Goal: Task Accomplishment & Management: Complete application form

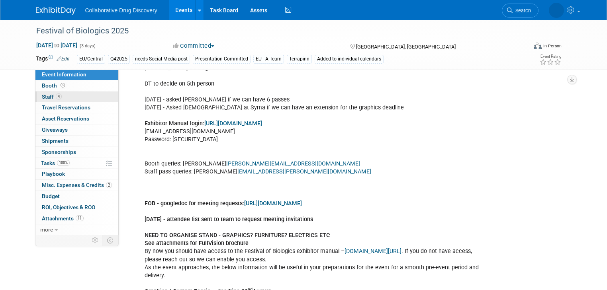
click at [42, 98] on span "Staff 4" at bounding box center [52, 97] width 20 height 6
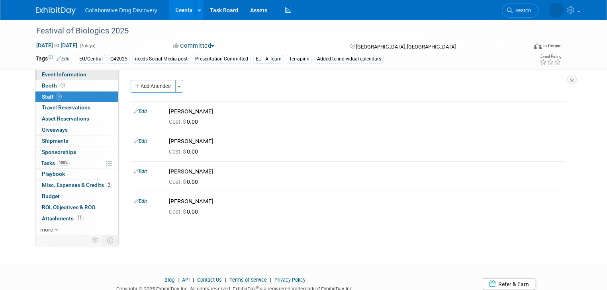
click at [55, 75] on span "Event Information" at bounding box center [64, 74] width 45 height 6
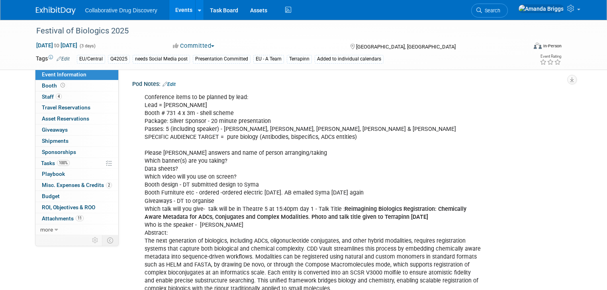
click at [169, 84] on link "Edit" at bounding box center [168, 85] width 13 height 6
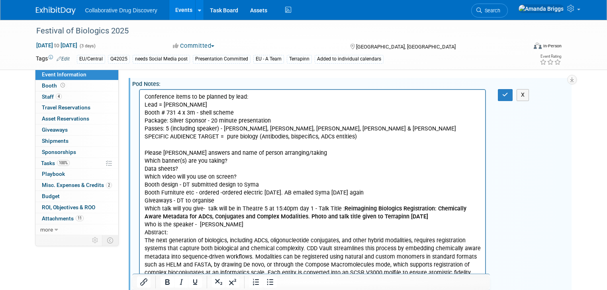
click at [237, 157] on p "Conference items to be planned by lead: Lead = Dimitris Booth # 731 4 x 3m - sh…" at bounding box center [312, 217] width 336 height 248
click at [208, 169] on p "Conference items to be planned by lead: Lead = Dimitris Booth # 731 4 x 3m - sh…" at bounding box center [312, 217] width 336 height 248
click at [512, 94] on button "button" at bounding box center [505, 95] width 15 height 12
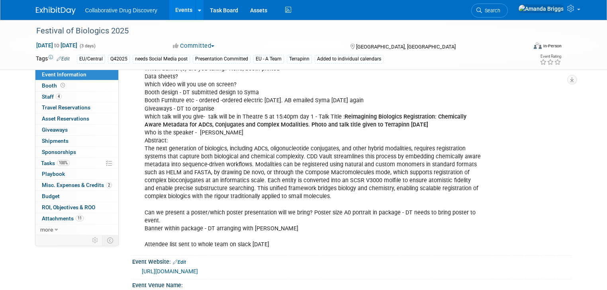
scroll to position [96, 0]
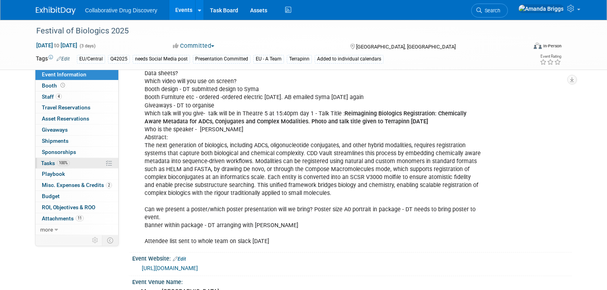
click at [41, 163] on span "Tasks 100%" at bounding box center [55, 163] width 29 height 6
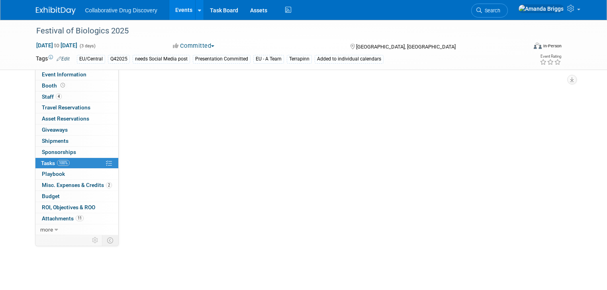
scroll to position [0, 0]
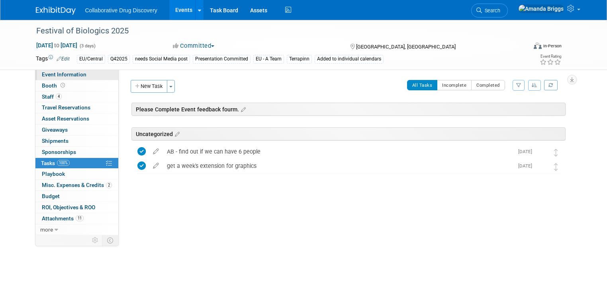
click at [62, 75] on span "Event Information" at bounding box center [64, 74] width 45 height 6
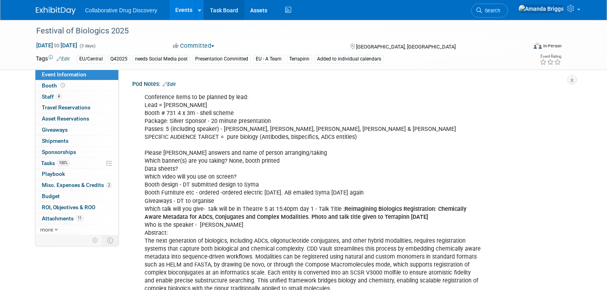
click at [206, 12] on link "Task Board" at bounding box center [224, 10] width 40 height 20
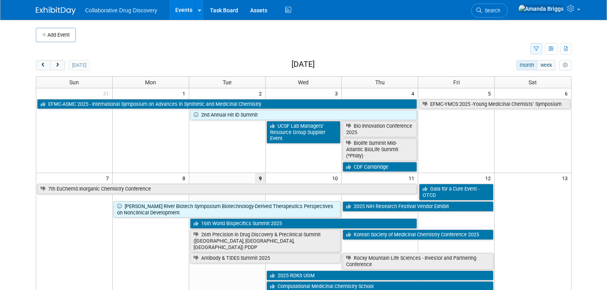
click at [539, 49] on icon "button" at bounding box center [536, 49] width 5 height 5
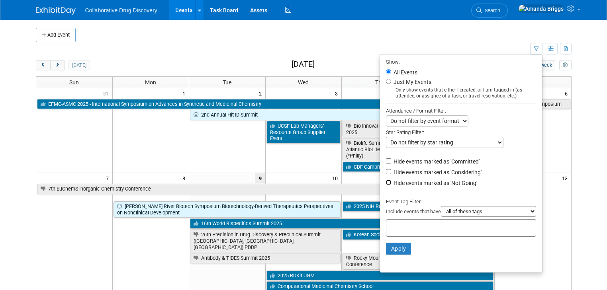
click at [391, 182] on input "Hide events marked as 'Not Going'" at bounding box center [388, 182] width 5 height 5
checkbox input "true"
click at [398, 221] on div at bounding box center [461, 228] width 150 height 18
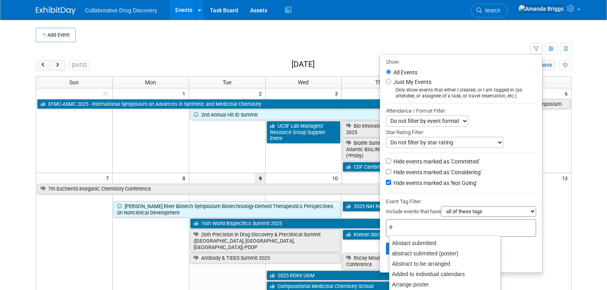
type input "eu"
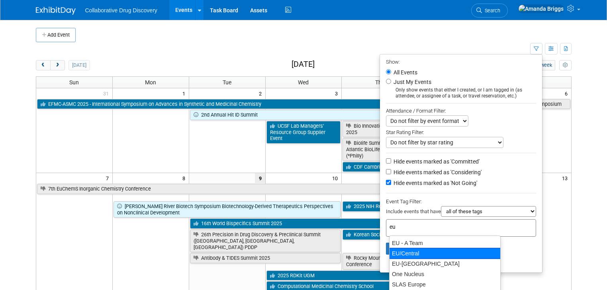
click at [406, 251] on div "EU/Central" at bounding box center [444, 253] width 111 height 11
type input "EU/Central"
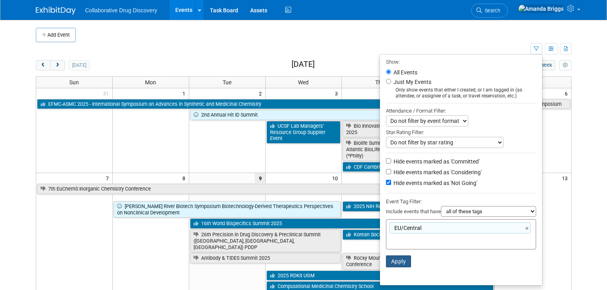
click at [402, 260] on button "Apply" at bounding box center [398, 262] width 25 height 12
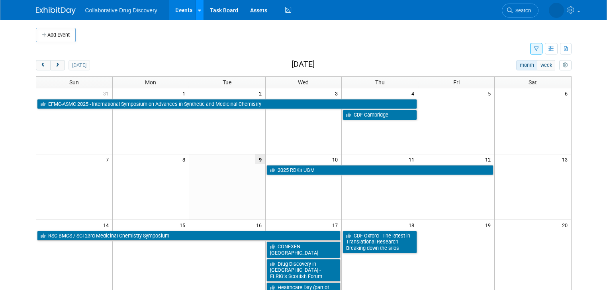
click at [198, 9] on icon at bounding box center [199, 10] width 3 height 5
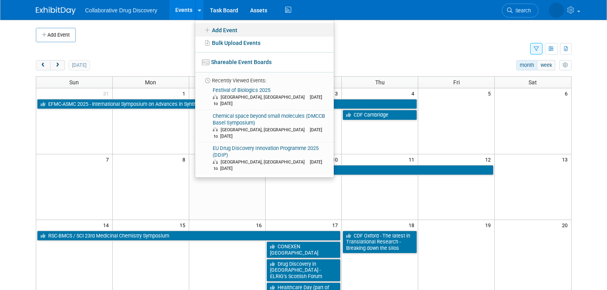
click at [208, 32] on link "Add Event" at bounding box center [264, 30] width 139 height 14
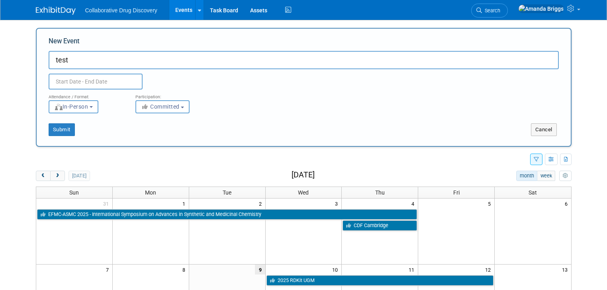
type input "test"
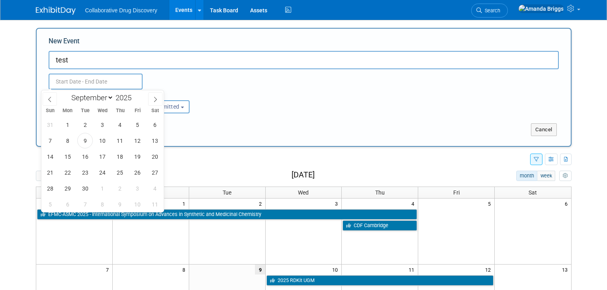
click at [113, 79] on input "text" at bounding box center [96, 82] width 94 height 16
click at [105, 156] on span "17" at bounding box center [103, 157] width 16 height 16
type input "[DATE] to [DATE]"
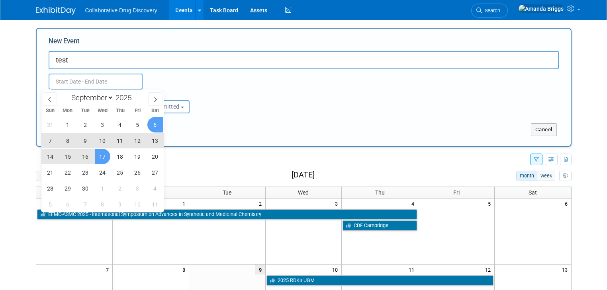
type input "[DATE] to [DATE]"
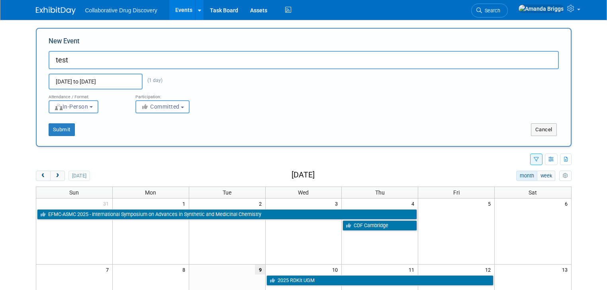
click at [230, 98] on div "Attendance / Format: <img src="https://www.exhibitday.com/Images/Format-InPerso…" at bounding box center [304, 102] width 522 height 24
click at [181, 108] on b "button" at bounding box center [182, 108] width 3 height 2
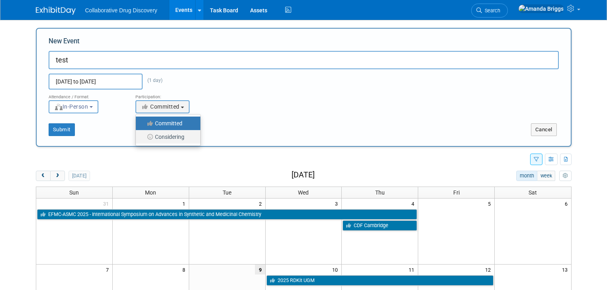
click at [172, 135] on label "Considering" at bounding box center [166, 137] width 53 height 10
click at [143, 135] on input "Considering" at bounding box center [140, 137] width 5 height 5
select select "2"
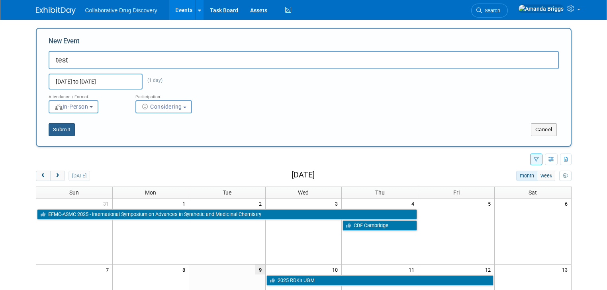
click at [61, 129] on button "Submit" at bounding box center [62, 129] width 26 height 13
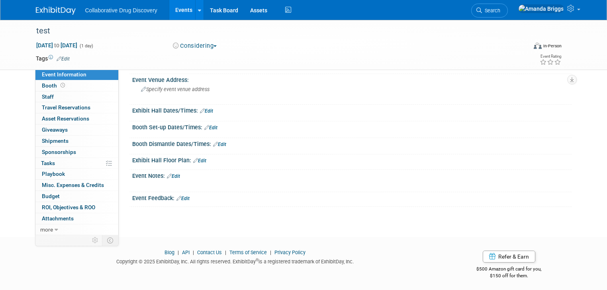
scroll to position [67, 0]
click at [42, 231] on span "more" at bounding box center [46, 230] width 13 height 6
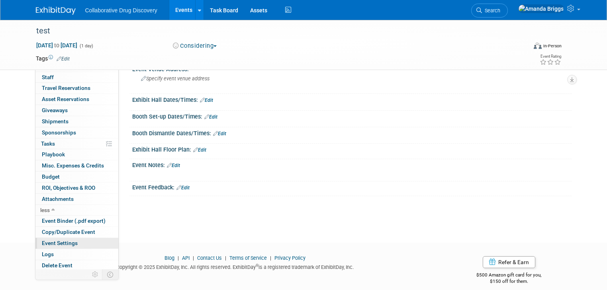
scroll to position [85, 0]
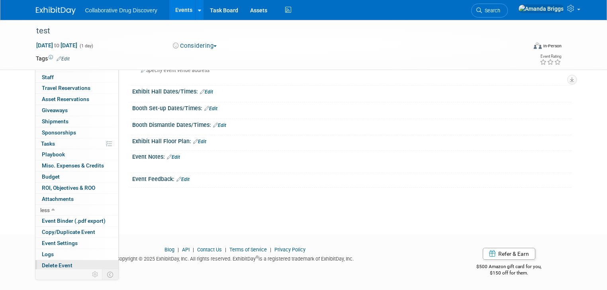
click at [46, 266] on span "Delete Event" at bounding box center [57, 265] width 31 height 6
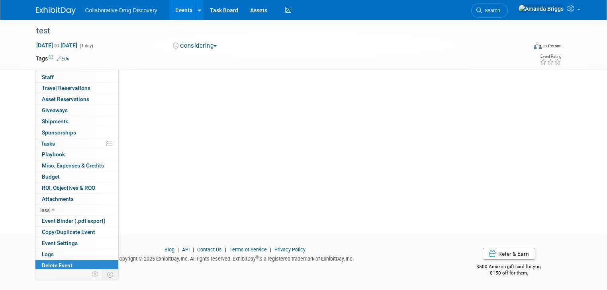
scroll to position [0, 0]
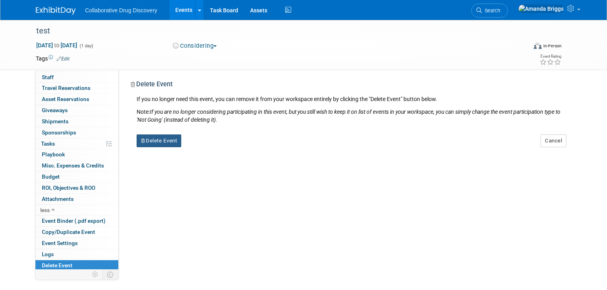
click at [164, 141] on button "Delete Event" at bounding box center [159, 141] width 45 height 13
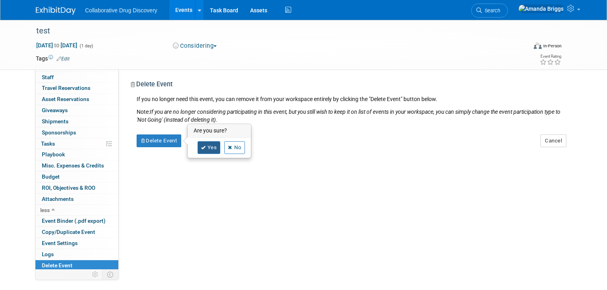
click at [202, 148] on link "Yes" at bounding box center [208, 147] width 23 height 13
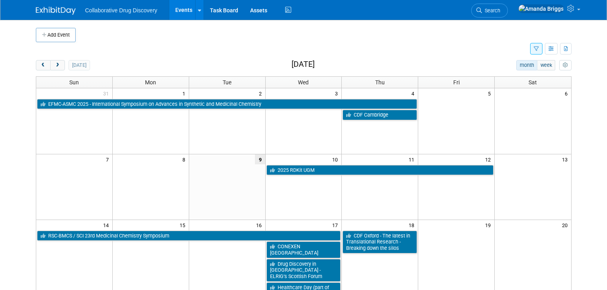
click at [542, 52] on button "button" at bounding box center [536, 49] width 12 height 12
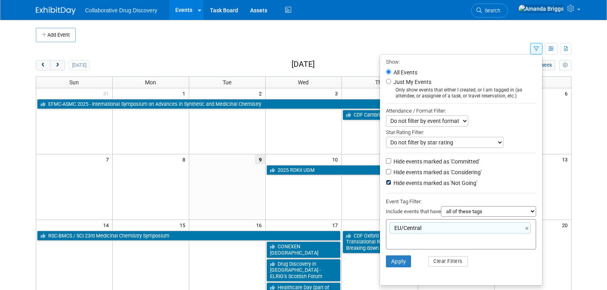
click at [389, 182] on input "Hide events marked as 'Not Going'" at bounding box center [388, 182] width 5 height 5
checkbox input "false"
click at [530, 226] on link "×" at bounding box center [527, 228] width 5 height 9
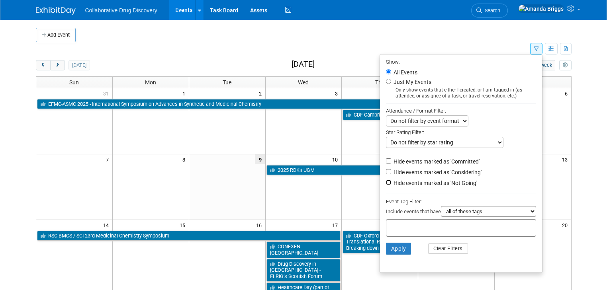
click at [391, 183] on input "Hide events marked as 'Not Going'" at bounding box center [388, 182] width 5 height 5
checkbox input "true"
click at [403, 248] on button "Apply" at bounding box center [398, 249] width 25 height 12
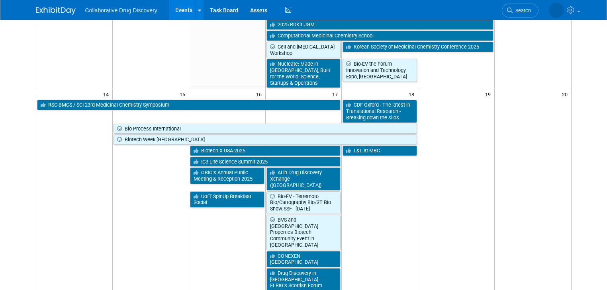
scroll to position [191, 0]
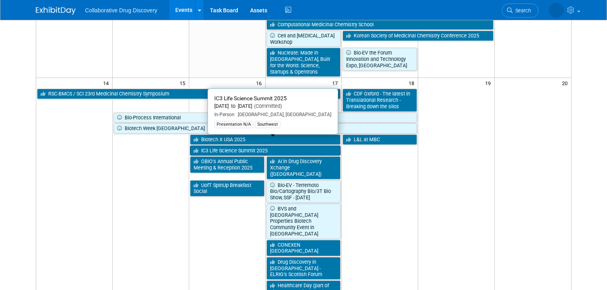
click at [239, 146] on link "IC3 Life Science Summit 2025" at bounding box center [265, 151] width 151 height 10
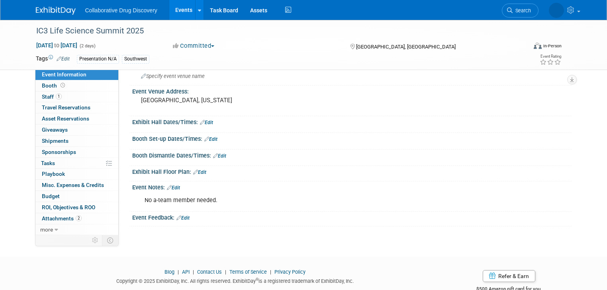
scroll to position [53, 0]
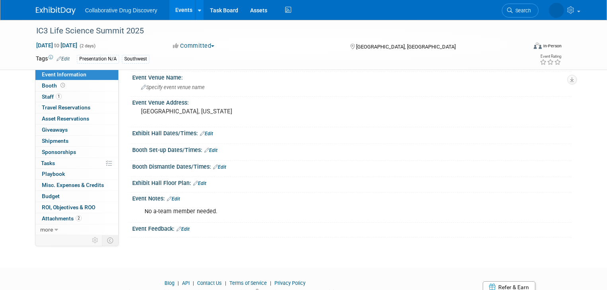
click at [182, 11] on link "Events" at bounding box center [183, 10] width 29 height 20
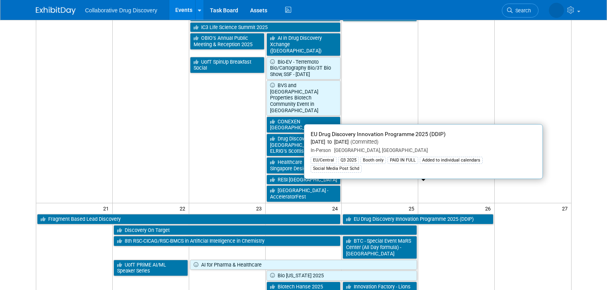
scroll to position [350, 0]
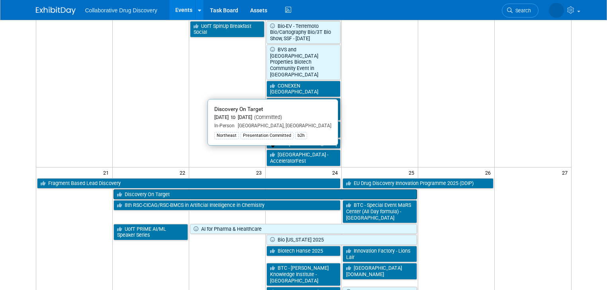
click at [260, 190] on link "Discovery On Target" at bounding box center [264, 195] width 303 height 10
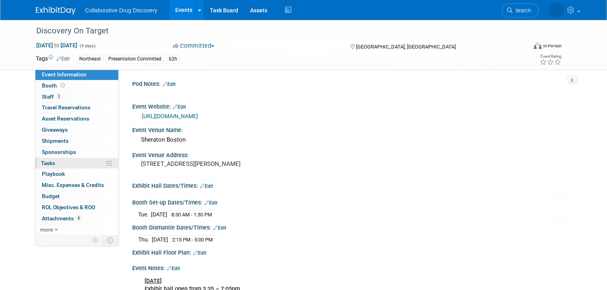
click at [42, 164] on span "Tasks 0%" at bounding box center [48, 163] width 14 height 6
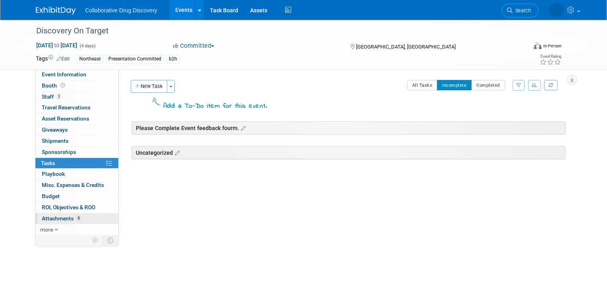
click at [49, 218] on span "Attachments 8" at bounding box center [62, 218] width 40 height 6
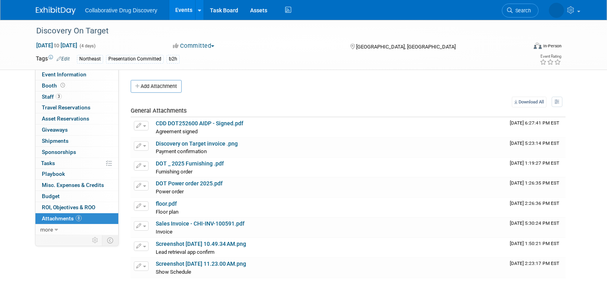
click at [174, 10] on link "Events" at bounding box center [183, 10] width 29 height 20
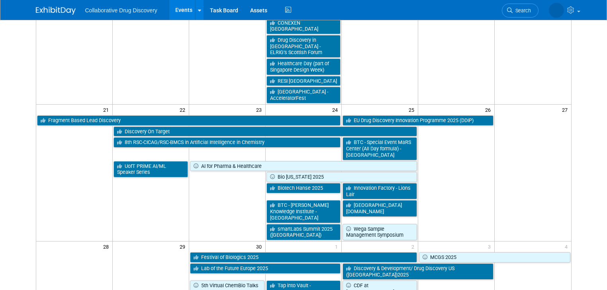
scroll to position [414, 0]
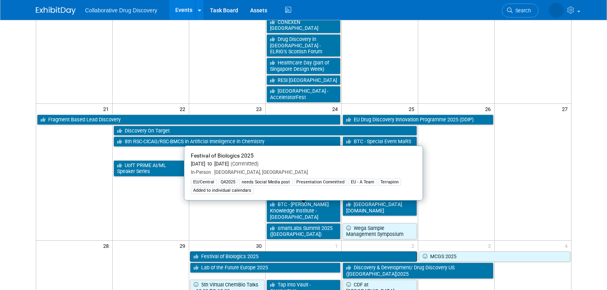
click at [293, 252] on link "Festival of Biologics 2025" at bounding box center [303, 257] width 227 height 10
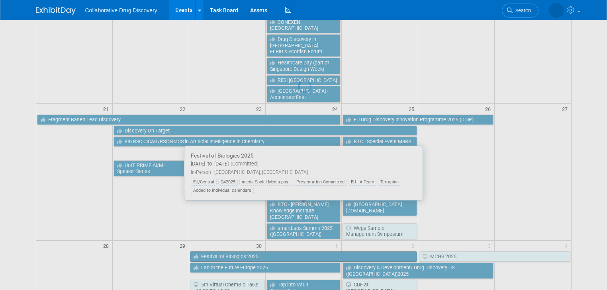
click at [298, 210] on div at bounding box center [303, 145] width 11 height 290
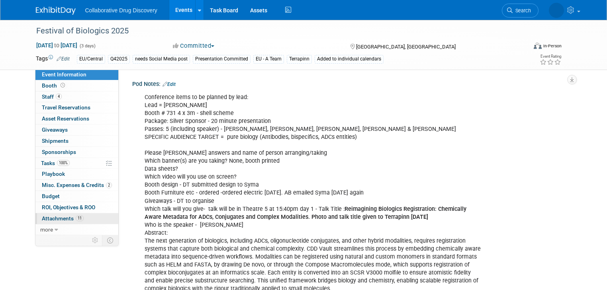
click at [53, 219] on span "Attachments 11" at bounding box center [63, 218] width 42 height 6
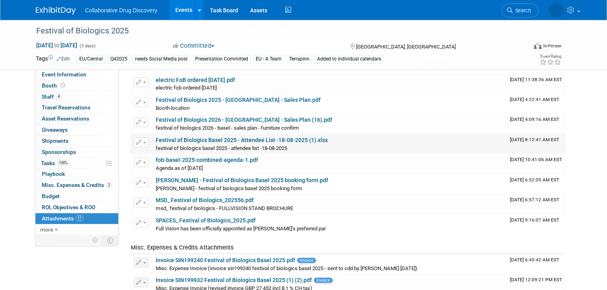
scroll to position [32, 0]
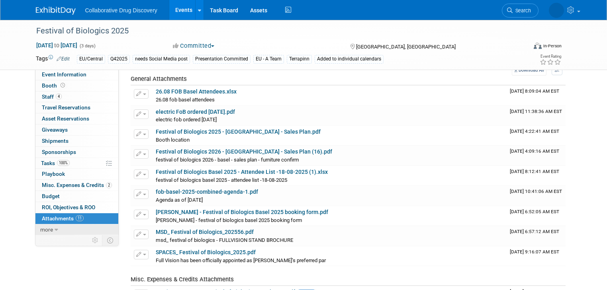
click at [55, 230] on icon at bounding box center [57, 230] width 4 height 6
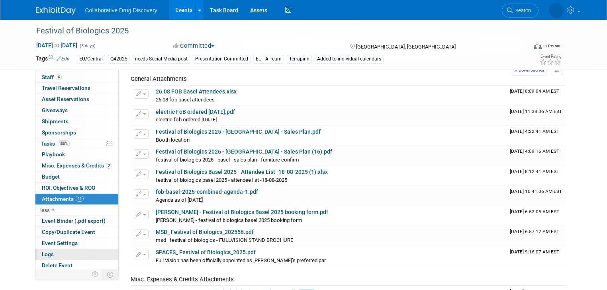
click at [46, 251] on span "Logs" at bounding box center [48, 254] width 12 height 6
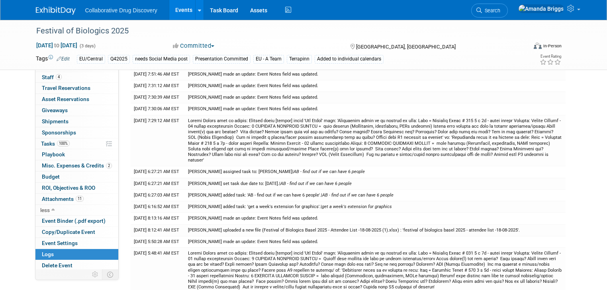
scroll to position [1488, 0]
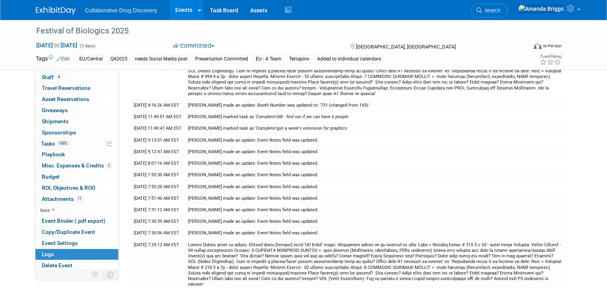
click at [179, 11] on link "Events" at bounding box center [183, 10] width 29 height 20
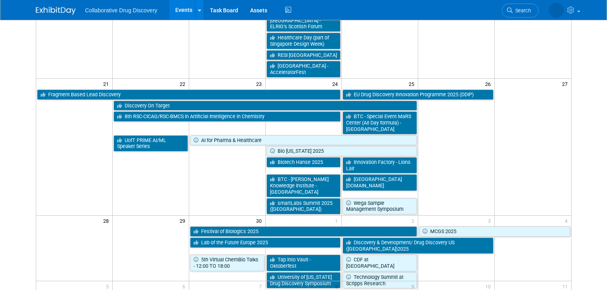
scroll to position [478, 0]
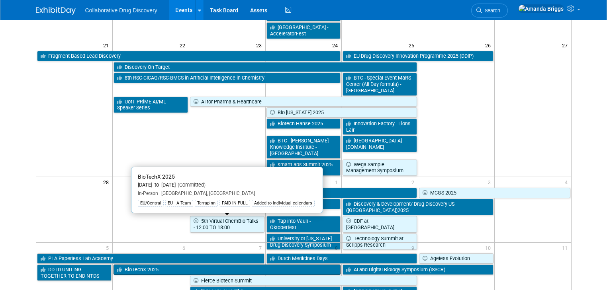
click at [196, 265] on link "BioTechX 2025" at bounding box center [226, 270] width 227 height 10
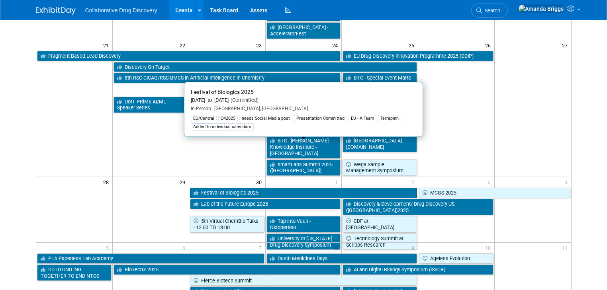
click at [270, 188] on link "Festival of Biologics 2025" at bounding box center [303, 193] width 227 height 10
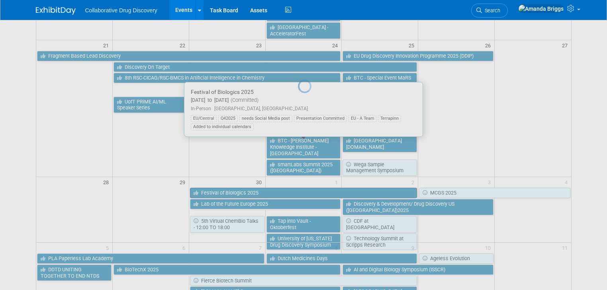
click at [298, 147] on div at bounding box center [303, 145] width 11 height 290
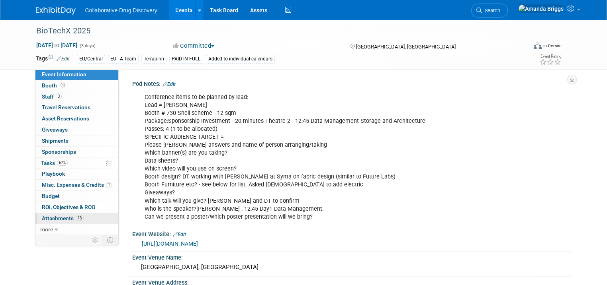
click at [59, 218] on span "Attachments 13" at bounding box center [63, 218] width 42 height 6
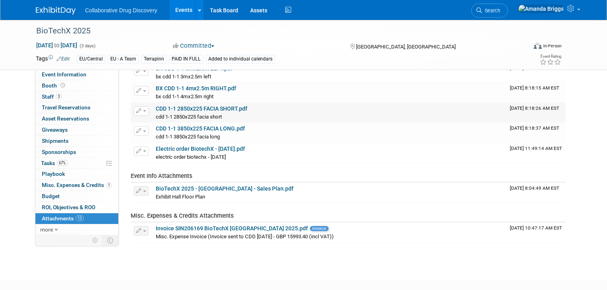
scroll to position [191, 0]
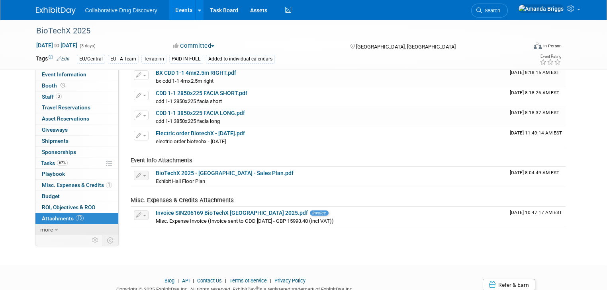
click at [51, 229] on link "more" at bounding box center [76, 230] width 83 height 11
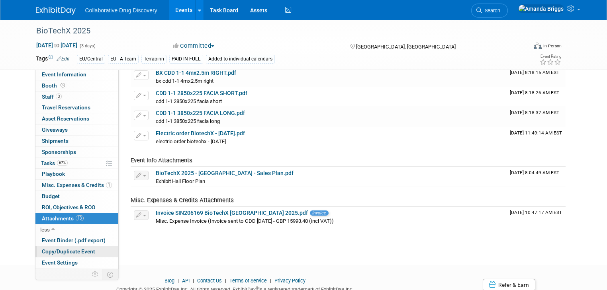
scroll to position [20, 0]
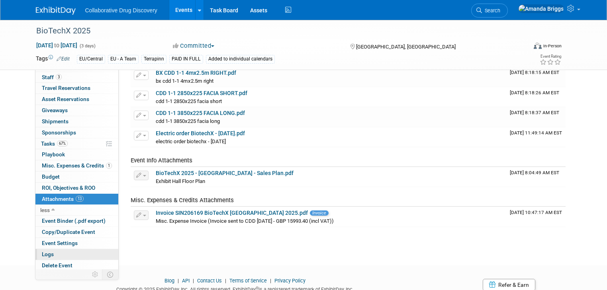
click at [50, 254] on link "Logs" at bounding box center [76, 254] width 83 height 11
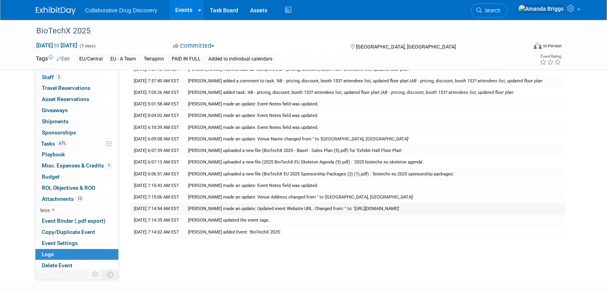
scroll to position [1192, 0]
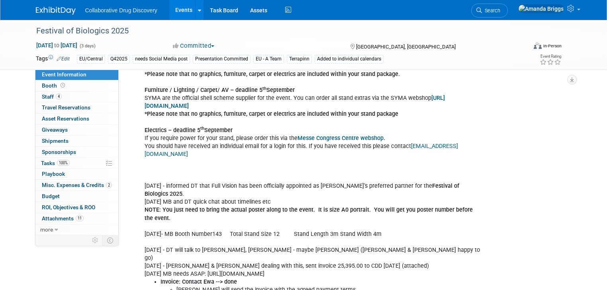
scroll to position [813, 0]
